Goal: Task Accomplishment & Management: Use online tool/utility

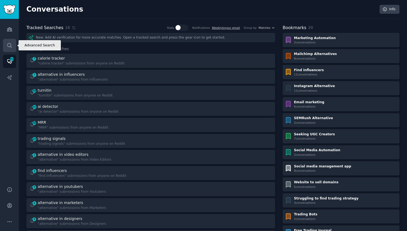
click at [13, 44] on link "Search" at bounding box center [9, 45] width 13 height 13
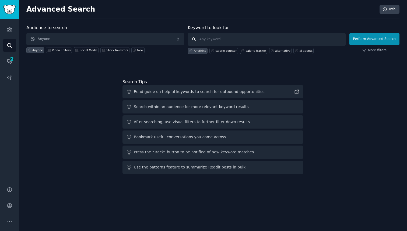
click at [251, 39] on input "text" at bounding box center [267, 39] width 158 height 13
type input "[DOMAIN_NAME]"
click button "Perform Advanced Search" at bounding box center [374, 39] width 50 height 12
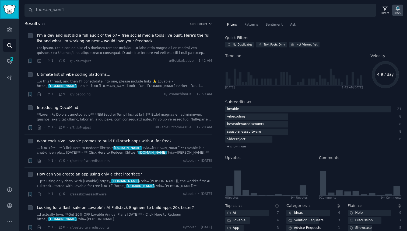
click at [400, 10] on icon "button" at bounding box center [398, 8] width 6 height 6
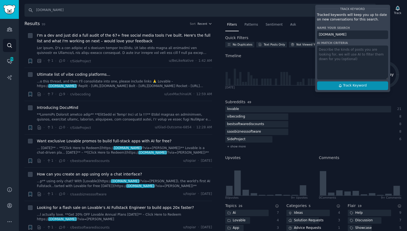
click at [351, 86] on span "Track Keyword" at bounding box center [355, 85] width 24 height 5
type input "[DOMAIN_NAME]"
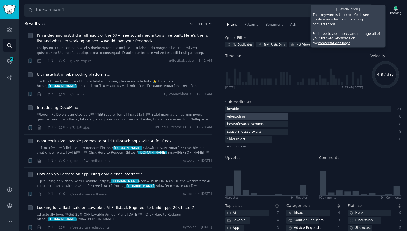
click at [238, 116] on div "vibecoding" at bounding box center [236, 116] width 22 height 7
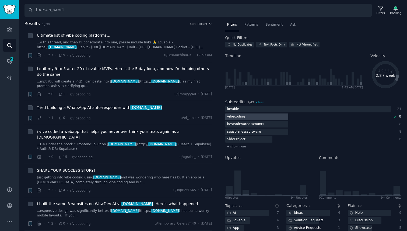
click at [243, 116] on div "vibecoding" at bounding box center [236, 116] width 22 height 7
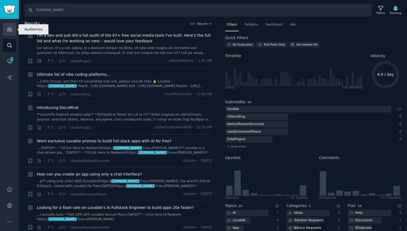
click at [8, 30] on icon "Sidebar" at bounding box center [9, 29] width 5 height 4
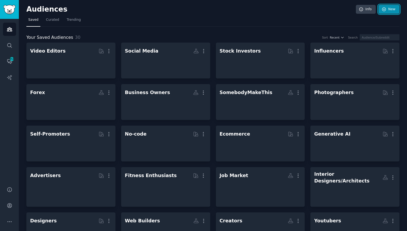
click at [389, 10] on link "New" at bounding box center [388, 9] width 21 height 9
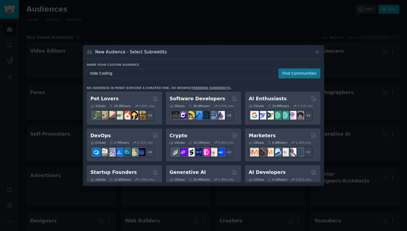
type input "Vide Coding"
click at [301, 75] on button "Find Communities" at bounding box center [299, 73] width 42 height 10
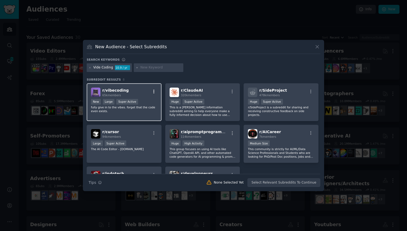
click at [153, 90] on icon "button" at bounding box center [153, 91] width 1 height 4
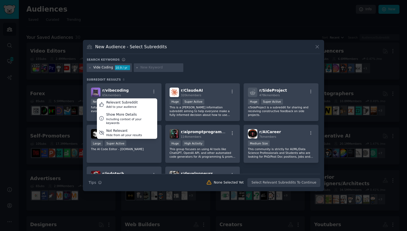
click at [203, 70] on div "Vide Coding 10.9 / yr" at bounding box center [204, 68] width 234 height 10
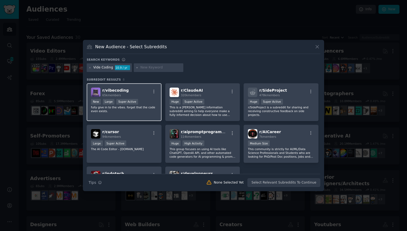
click at [114, 92] on span "r/ vibecoding" at bounding box center [115, 90] width 26 height 4
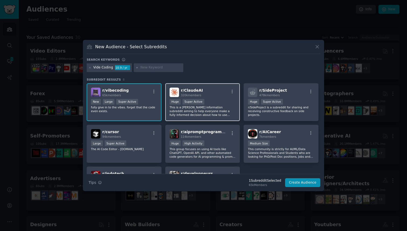
click at [203, 97] on div "r/ [PERSON_NAME] 320k members >= 95th percentile for submissions / day Huge Sup…" at bounding box center [202, 102] width 75 height 38
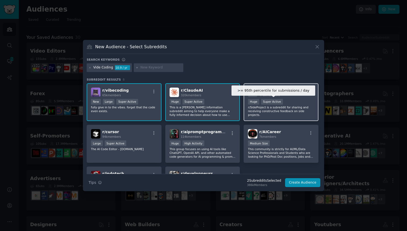
click at [278, 101] on div "Super Active" at bounding box center [272, 102] width 22 height 6
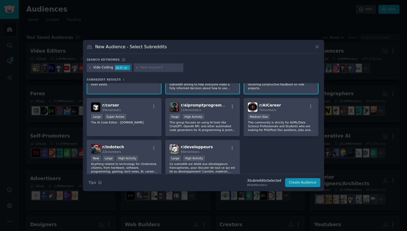
scroll to position [28, 0]
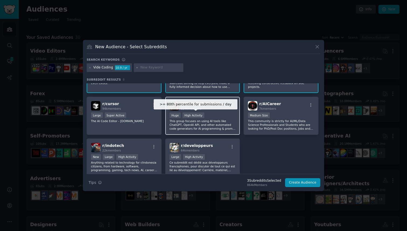
click at [195, 116] on div "High Activity" at bounding box center [194, 115] width 22 height 6
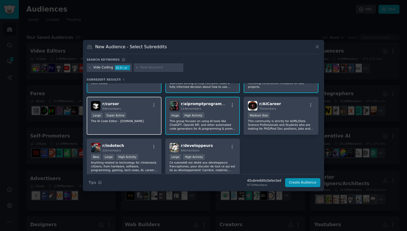
click at [136, 116] on div "Large Super Active" at bounding box center [124, 115] width 66 height 7
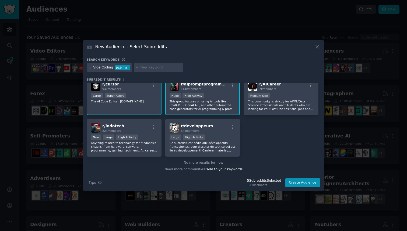
scroll to position [49, 0]
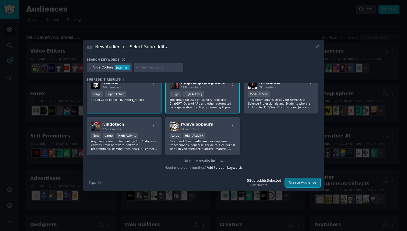
click at [297, 183] on button "Create Audience" at bounding box center [303, 182] width 36 height 9
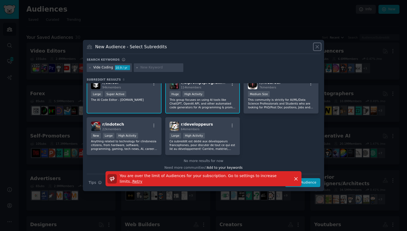
click at [318, 48] on icon at bounding box center [317, 47] width 6 height 6
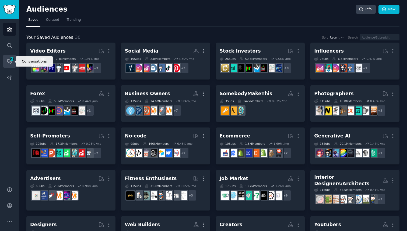
click at [9, 60] on span "454" at bounding box center [11, 59] width 5 height 4
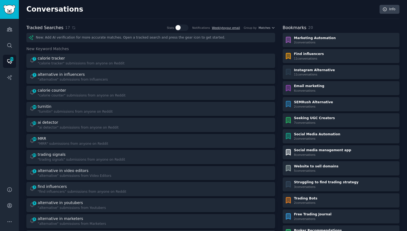
click at [8, 37] on div "Audiences Search Conversations 454 AI Reports" at bounding box center [9, 99] width 19 height 161
click at [8, 44] on icon "Sidebar" at bounding box center [10, 46] width 6 height 6
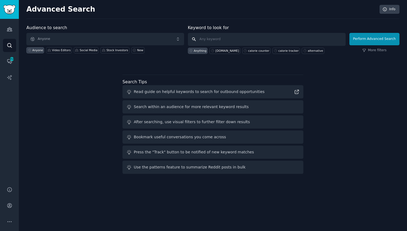
click at [260, 40] on input "text" at bounding box center [267, 39] width 158 height 13
type input "v"
type input "[DOMAIN_NAME]"
click button "Perform Advanced Search" at bounding box center [374, 39] width 50 height 12
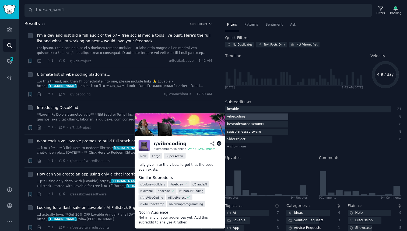
click at [242, 117] on div "vibecoding" at bounding box center [236, 116] width 22 height 7
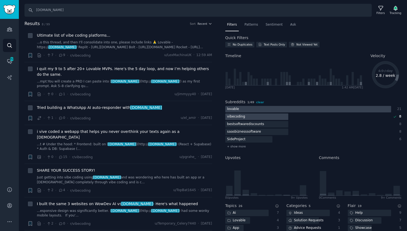
click at [246, 109] on div at bounding box center [308, 109] width 166 height 7
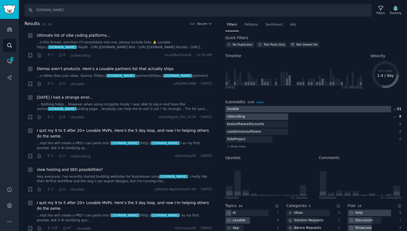
click at [245, 116] on div "vibecoding" at bounding box center [236, 116] width 22 height 7
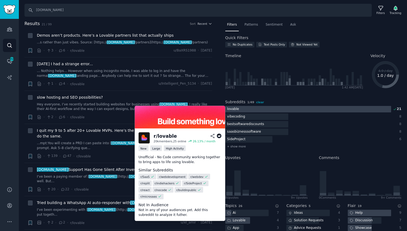
click at [245, 109] on div at bounding box center [308, 109] width 166 height 7
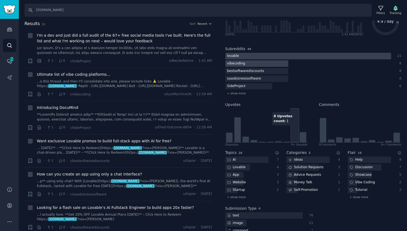
scroll to position [70, 0]
